Goal: Find specific page/section

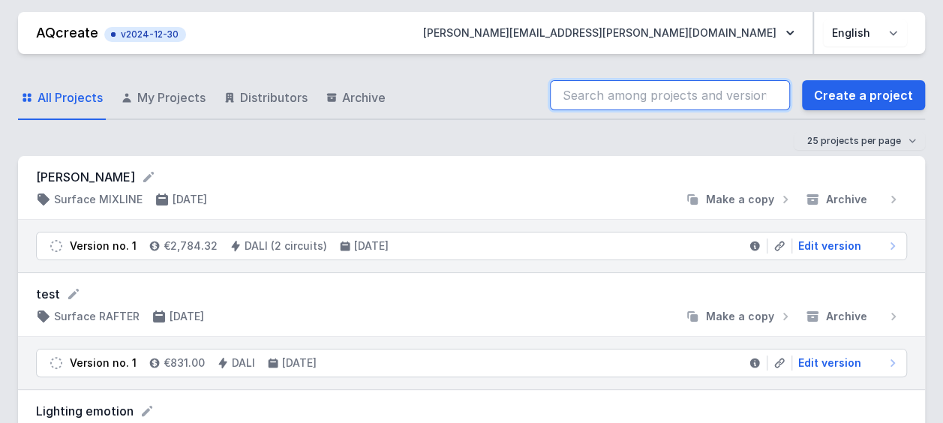
click at [609, 93] on input "search" at bounding box center [670, 95] width 240 height 30
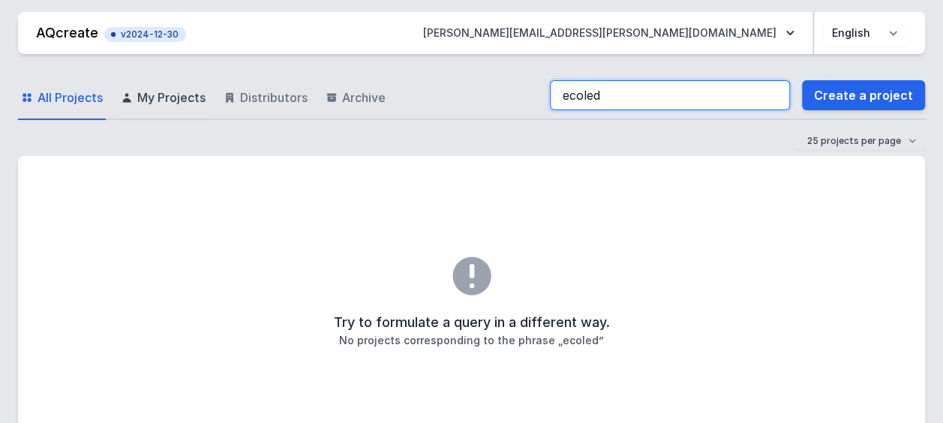
type input "ecoled"
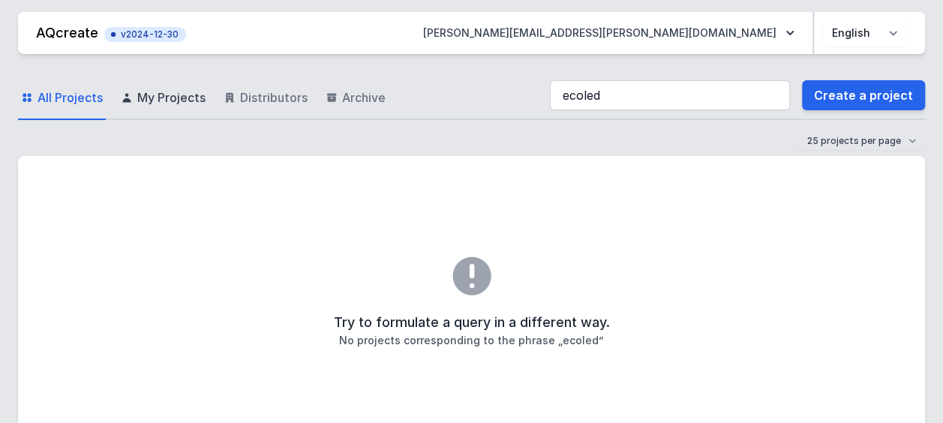
click at [159, 83] on link "My Projects" at bounding box center [163, 97] width 91 height 43
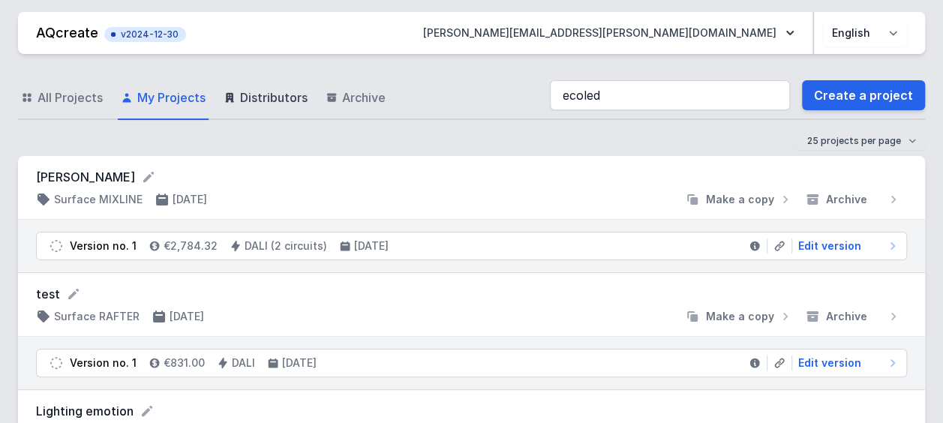
click at [271, 96] on span "Distributors" at bounding box center [273, 97] width 67 height 18
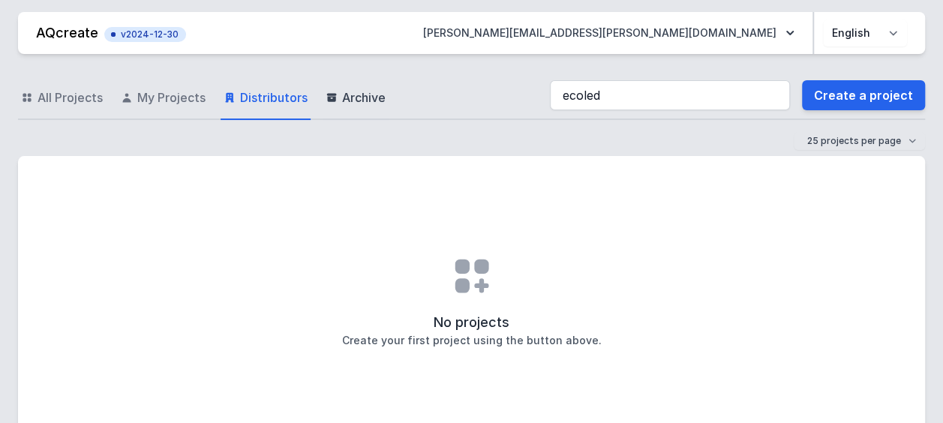
click at [376, 103] on span "Archive" at bounding box center [363, 97] width 43 height 18
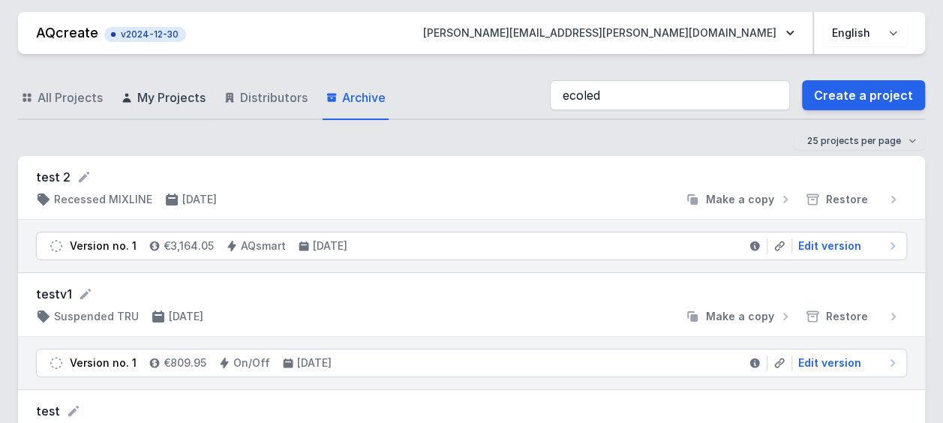
click at [178, 102] on span "My Projects" at bounding box center [171, 97] width 68 height 18
